Goal: Information Seeking & Learning: Find specific fact

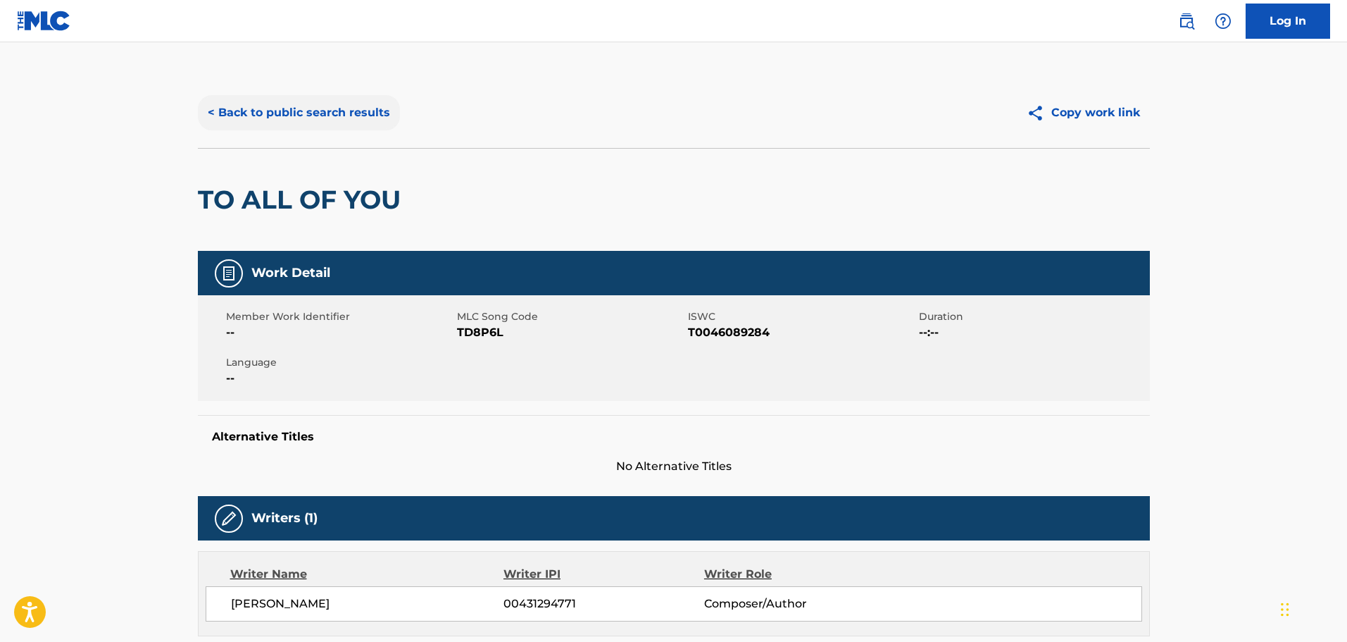
click at [320, 106] on button "< Back to public search results" at bounding box center [299, 112] width 202 height 35
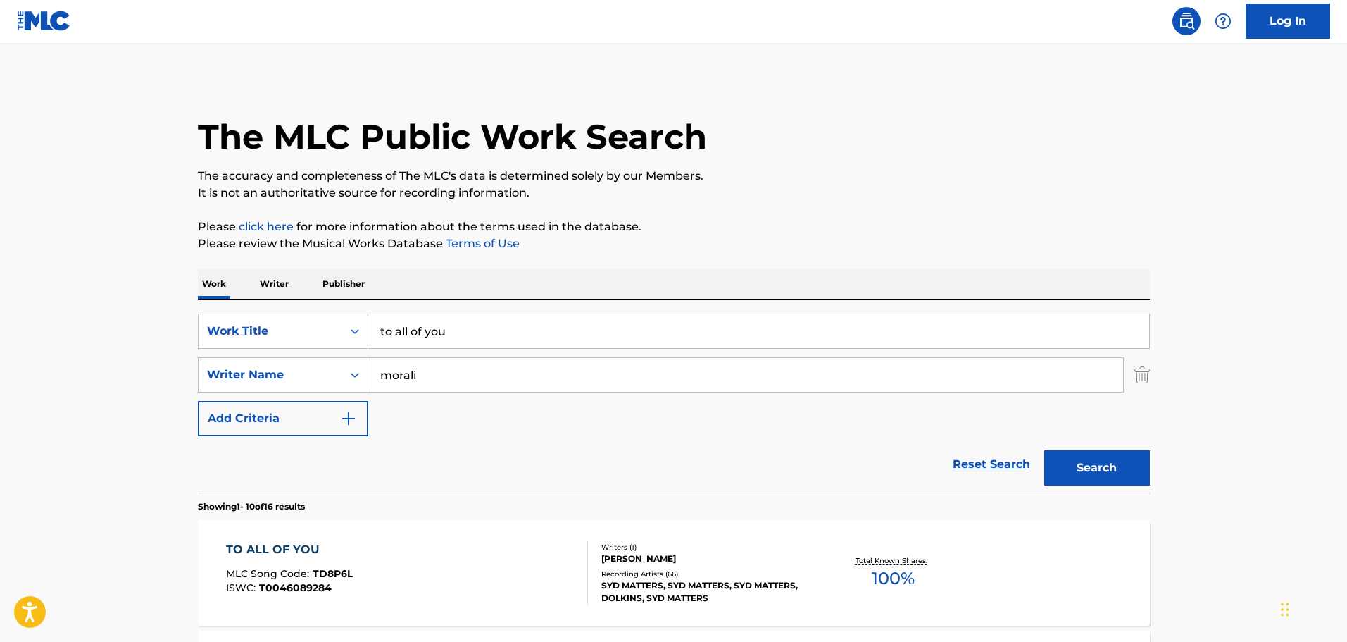
drag, startPoint x: 474, startPoint y: 345, endPoint x: 82, endPoint y: 327, distance: 392.0
type input "finally"
drag, startPoint x: 460, startPoint y: 366, endPoint x: 5, endPoint y: 368, distance: 454.9
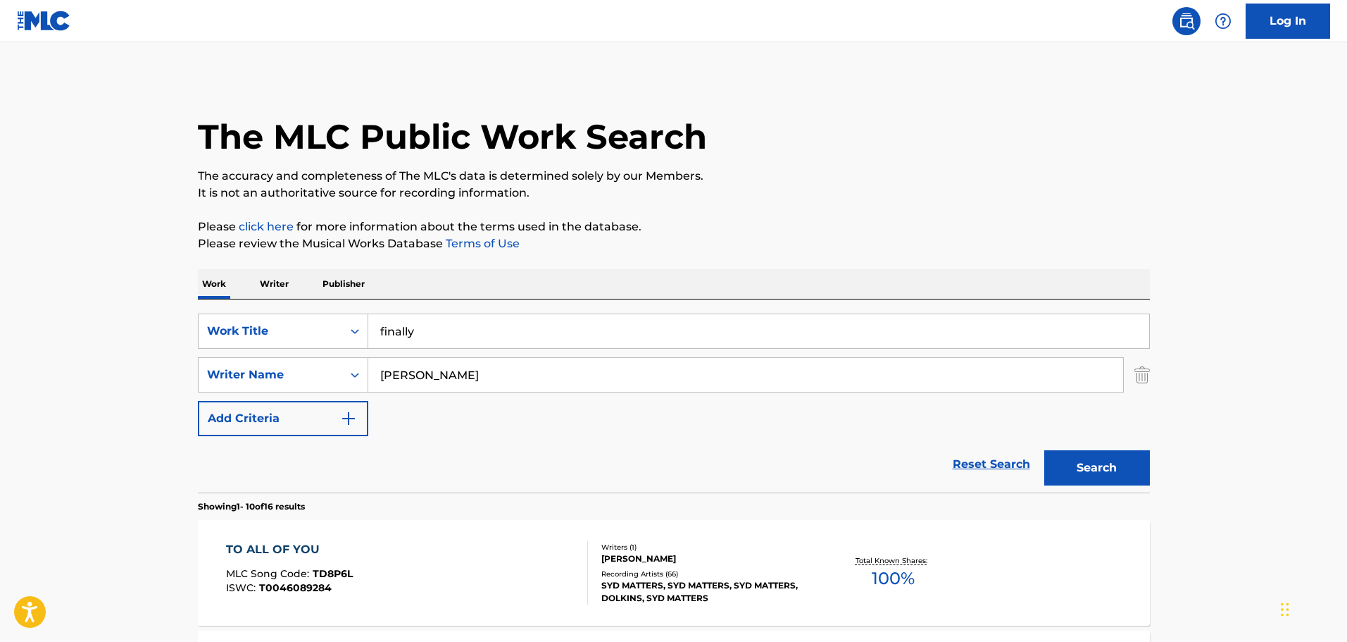
type input "[PERSON_NAME]"
click at [1044, 450] on button "Search" at bounding box center [1097, 467] width 106 height 35
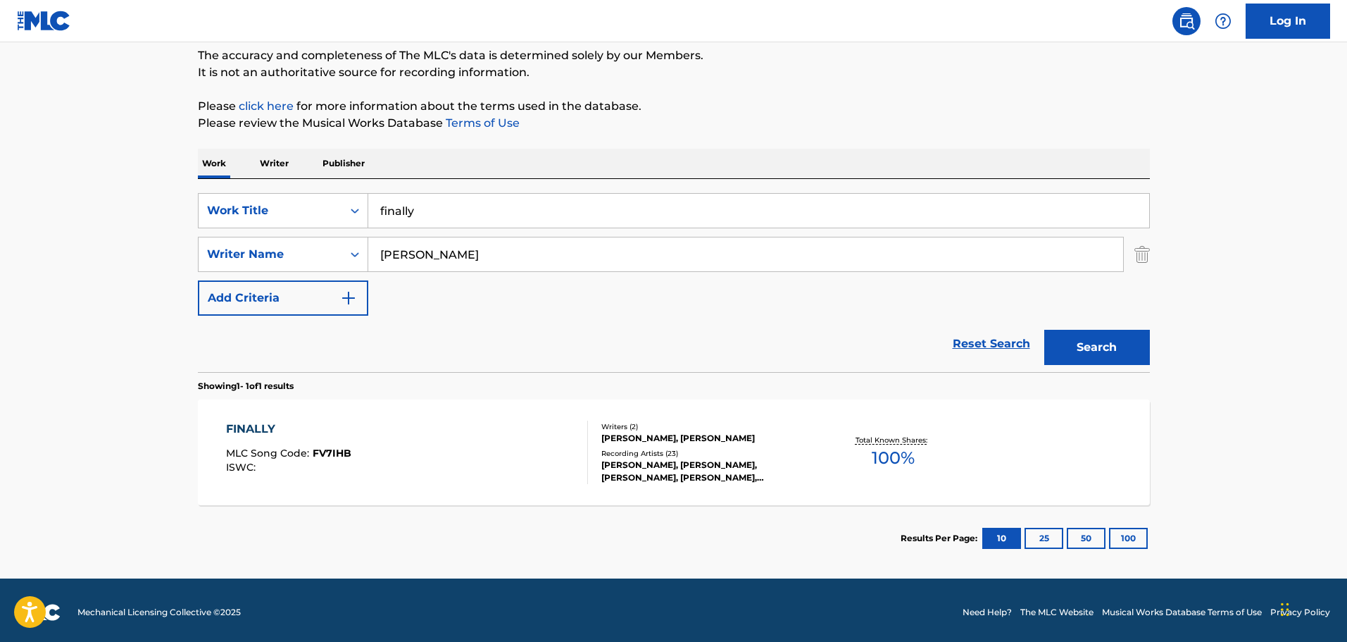
scroll to position [125, 0]
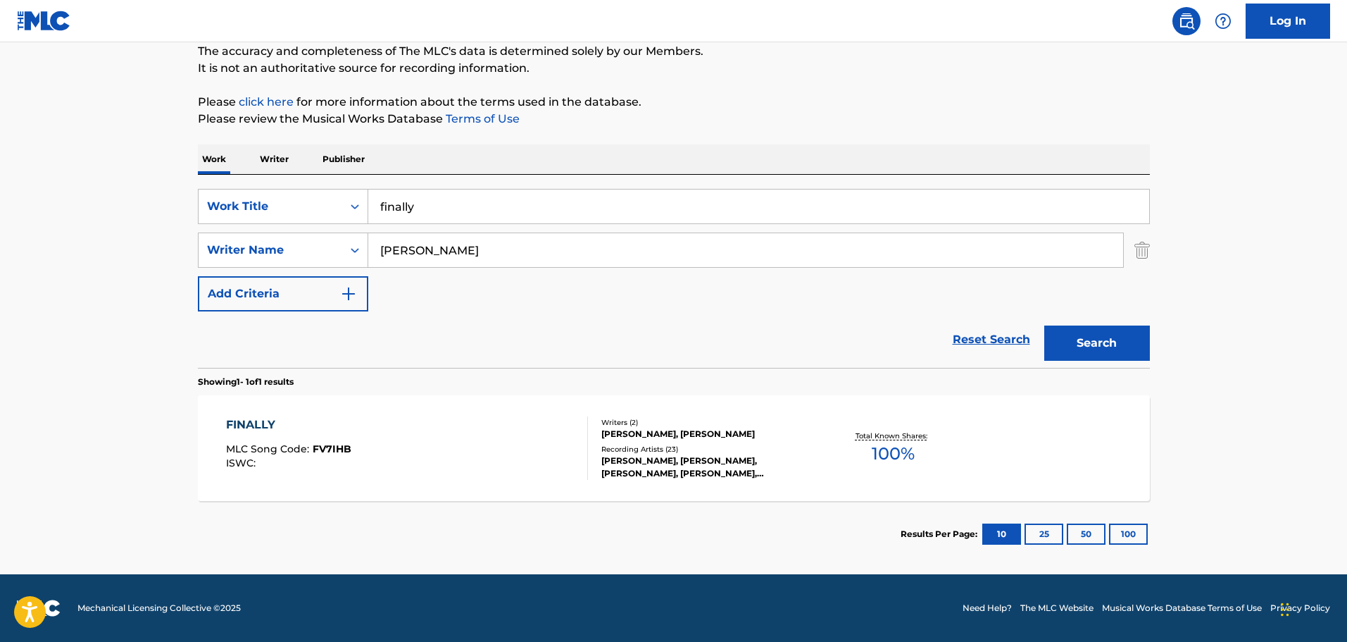
click at [470, 441] on div "FINALLY MLC Song Code : FV7IHB ISWC :" at bounding box center [407, 447] width 362 height 63
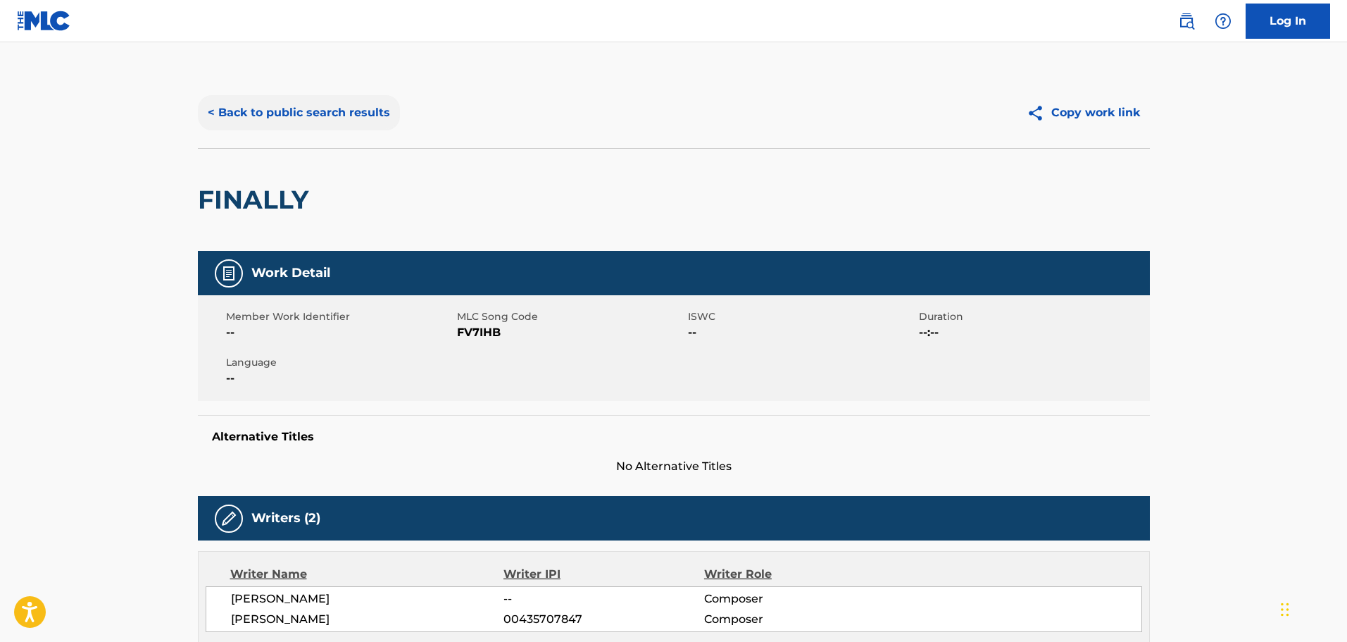
click at [362, 118] on button "< Back to public search results" at bounding box center [299, 112] width 202 height 35
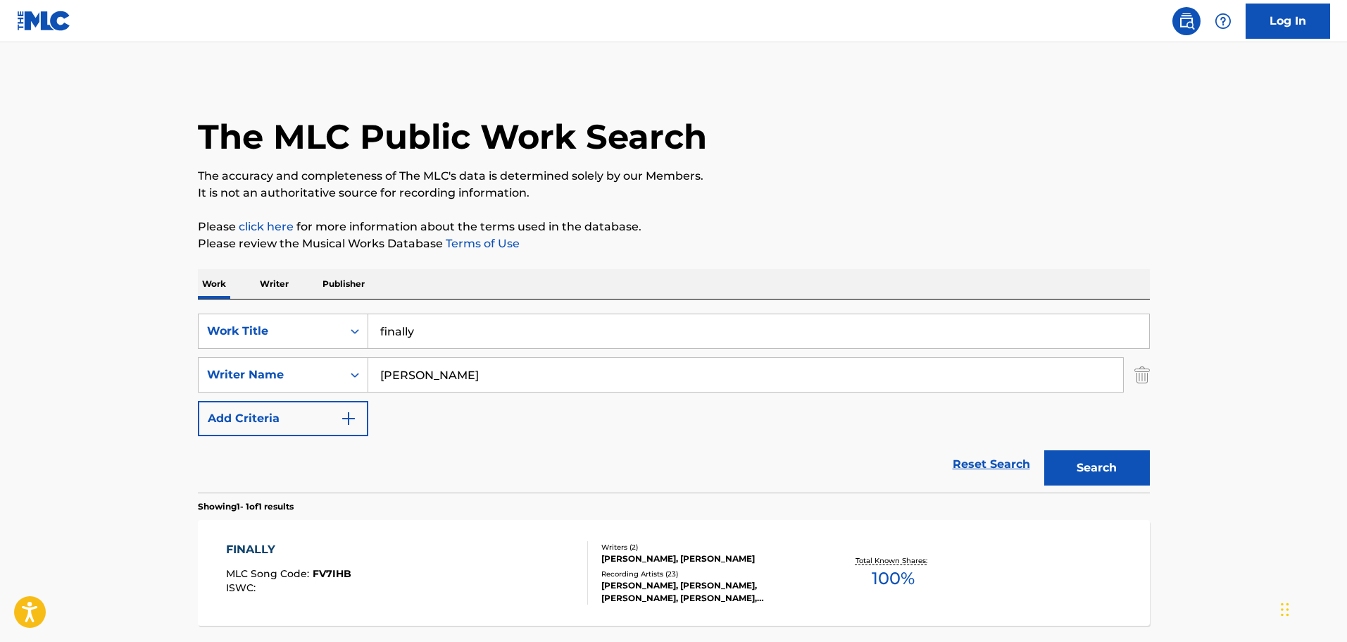
scroll to position [44, 0]
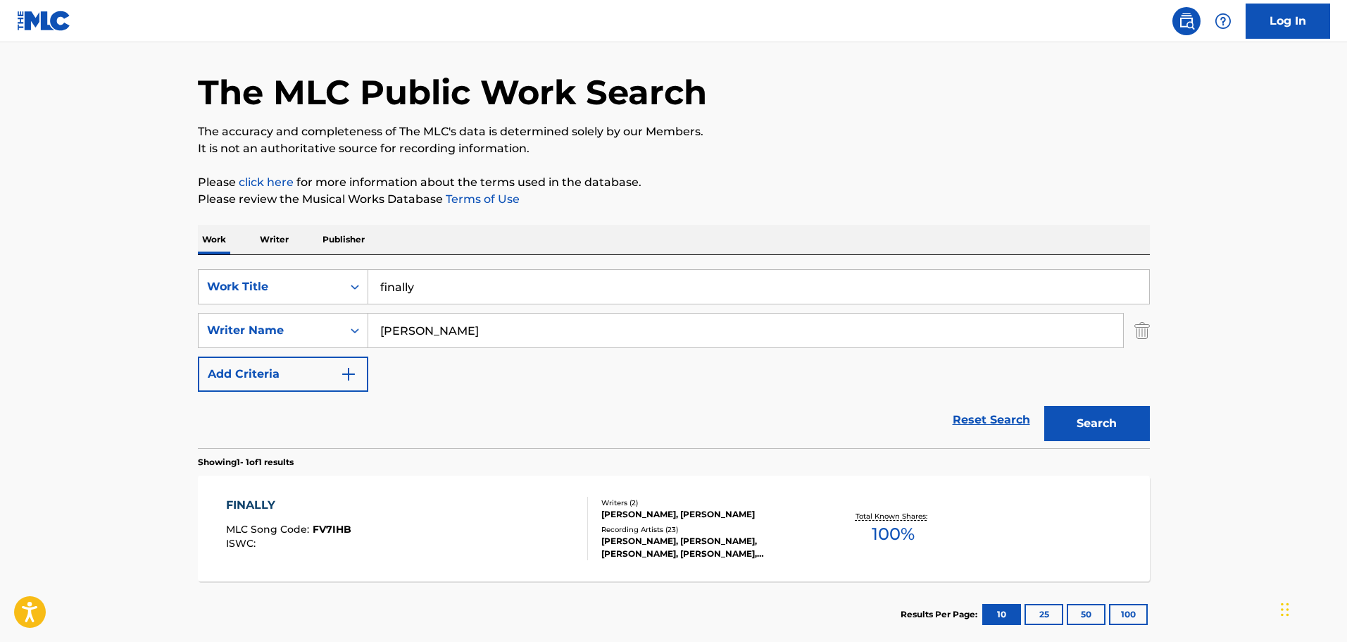
drag, startPoint x: 448, startPoint y: 293, endPoint x: 69, endPoint y: 250, distance: 381.3
click at [72, 250] on main "The MLC Public Work Search The accuracy and completeness of The MLC's data is d…" at bounding box center [673, 326] width 1347 height 656
type input "we the people"
click at [1044, 406] on button "Search" at bounding box center [1097, 423] width 106 height 35
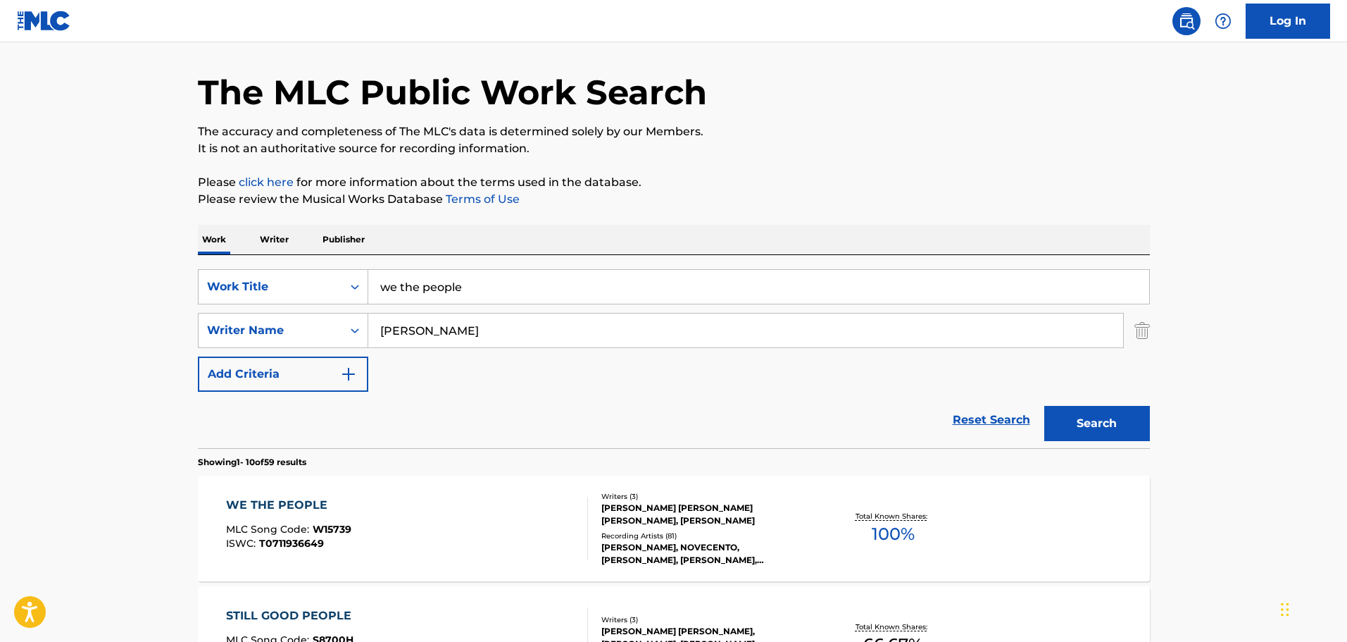
scroll to position [115, 0]
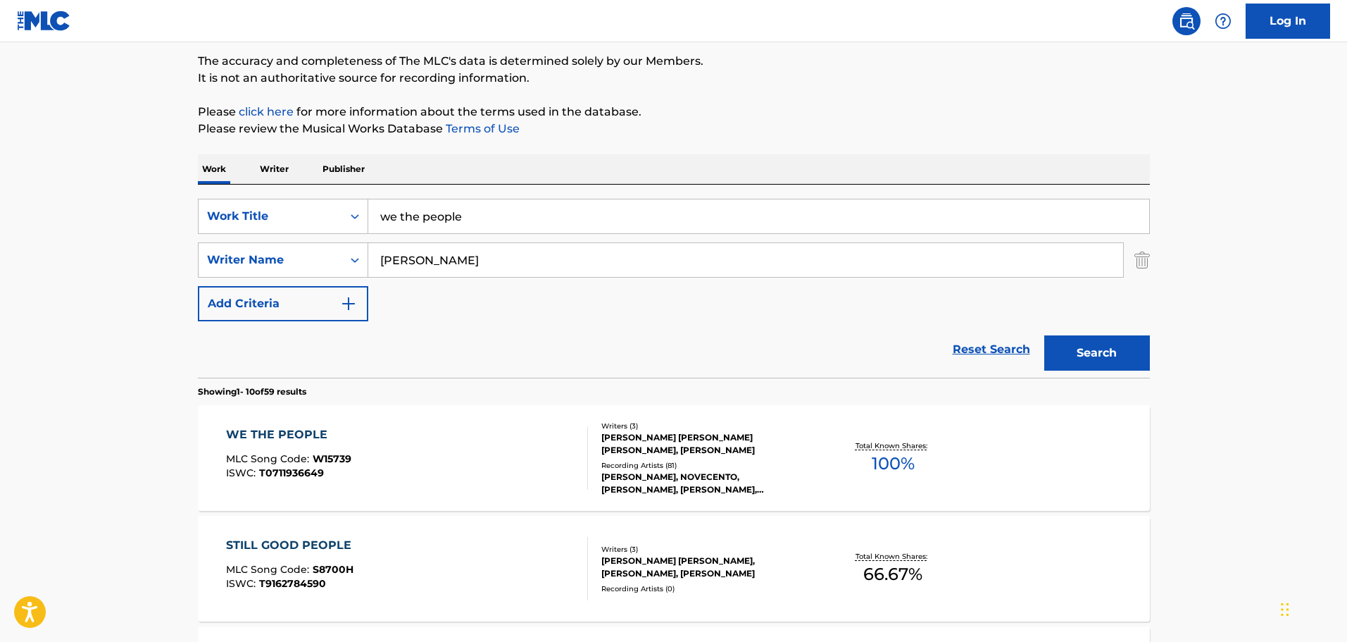
click at [470, 446] on div "WE THE PEOPLE MLC Song Code : W15739 ISWC : T0711936649" at bounding box center [407, 457] width 362 height 63
